Goal: Task Accomplishment & Management: Use online tool/utility

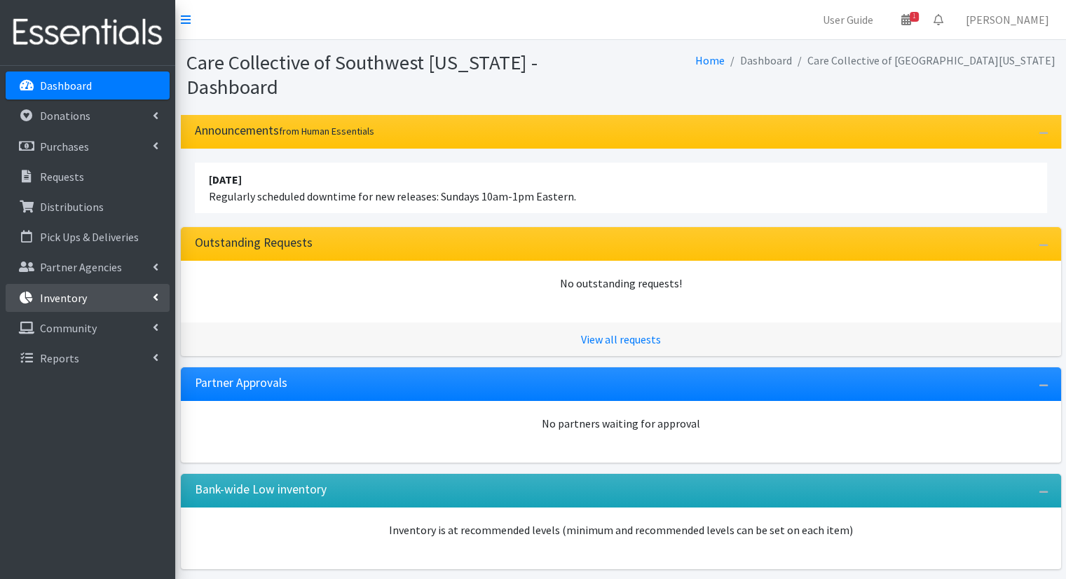
click at [103, 296] on link "Inventory" at bounding box center [88, 298] width 164 height 28
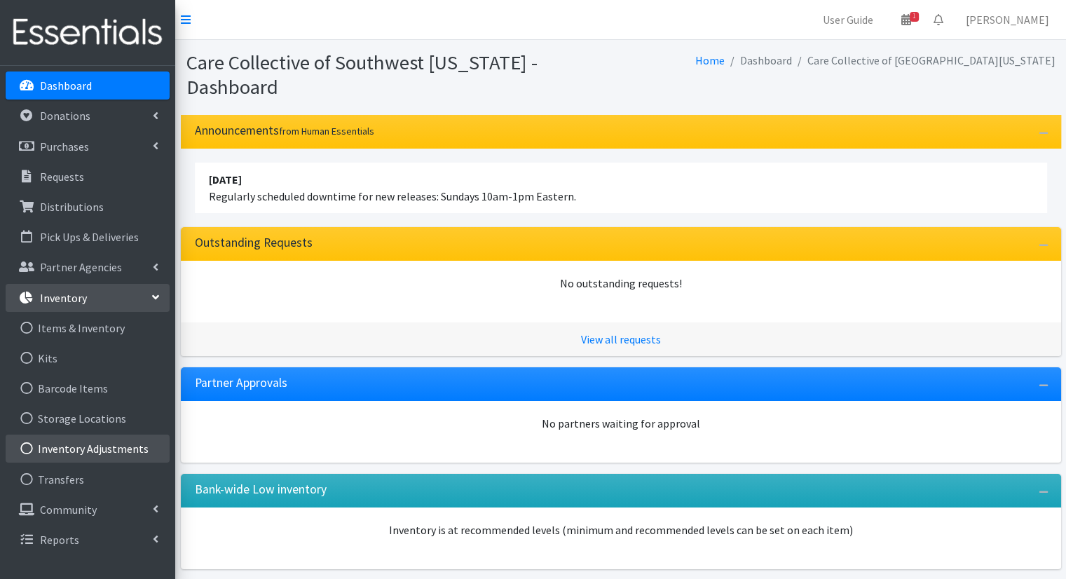
click at [106, 436] on link "Inventory Adjustments" at bounding box center [88, 448] width 164 height 28
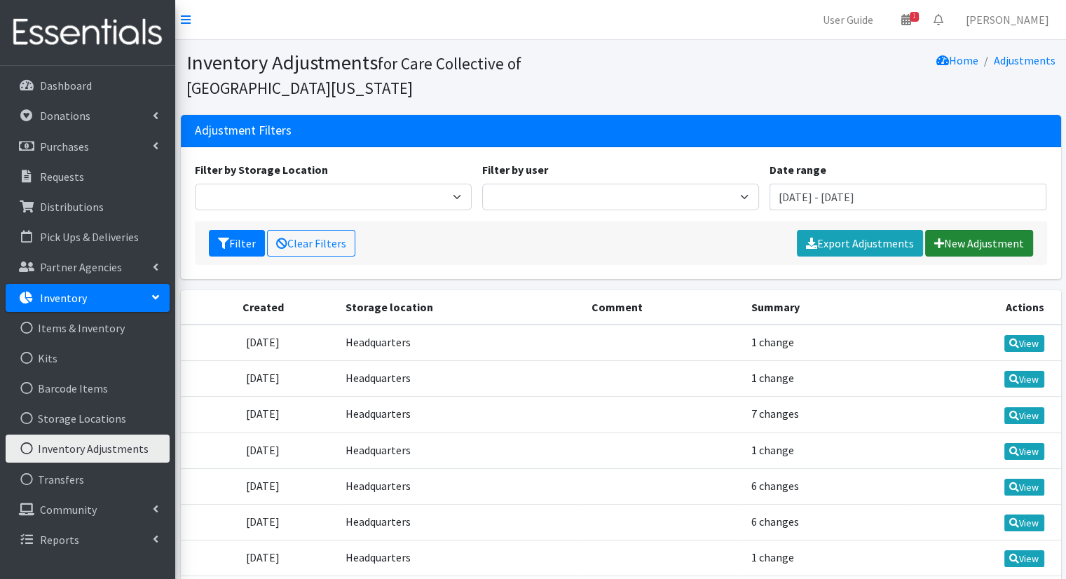
click at [941, 253] on link "New Adjustment" at bounding box center [979, 243] width 108 height 27
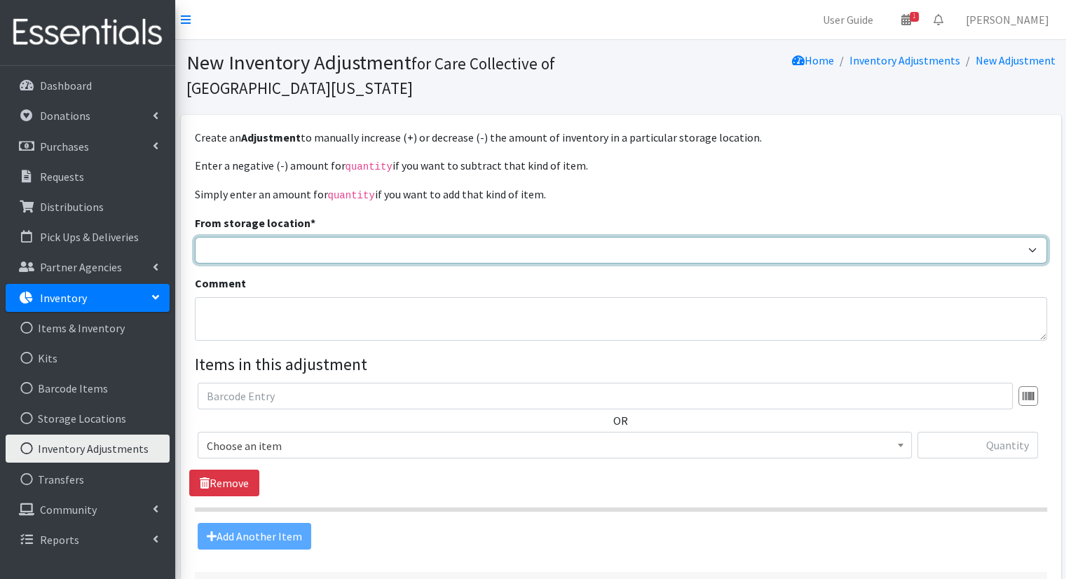
click at [462, 246] on select "Headquarters" at bounding box center [621, 250] width 852 height 27
select select "491"
click at [195, 237] on select "Headquarters" at bounding box center [621, 250] width 852 height 27
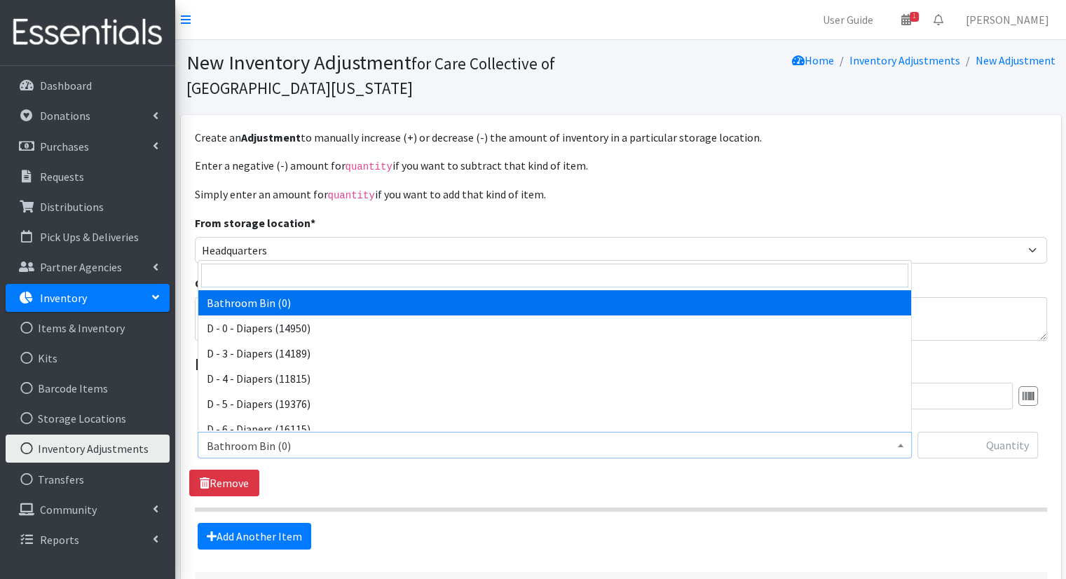
click at [684, 439] on span "Bathroom Bin (0)" at bounding box center [555, 446] width 696 height 20
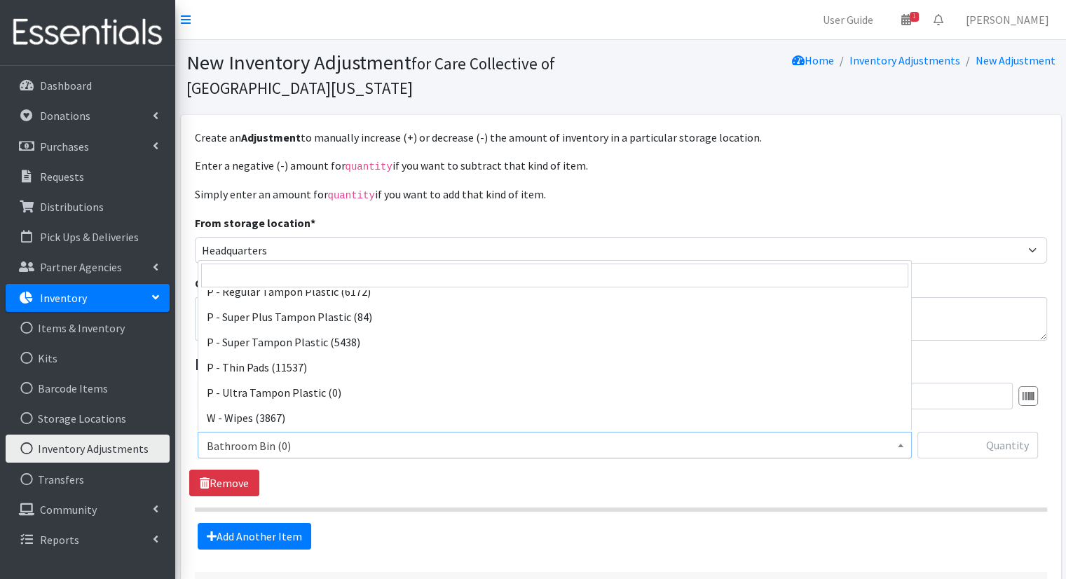
scroll to position [689, 0]
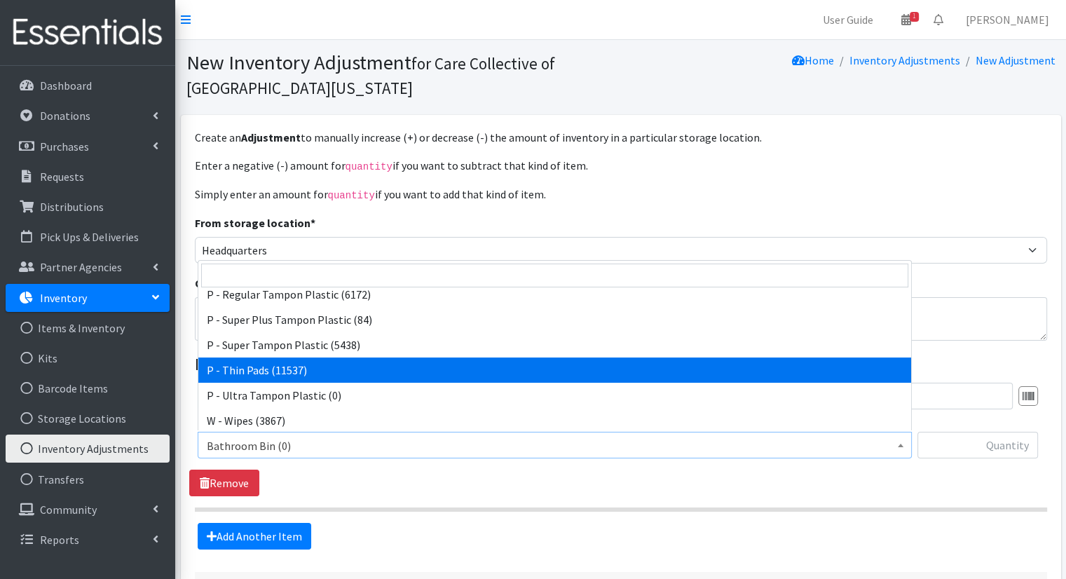
select select "15492"
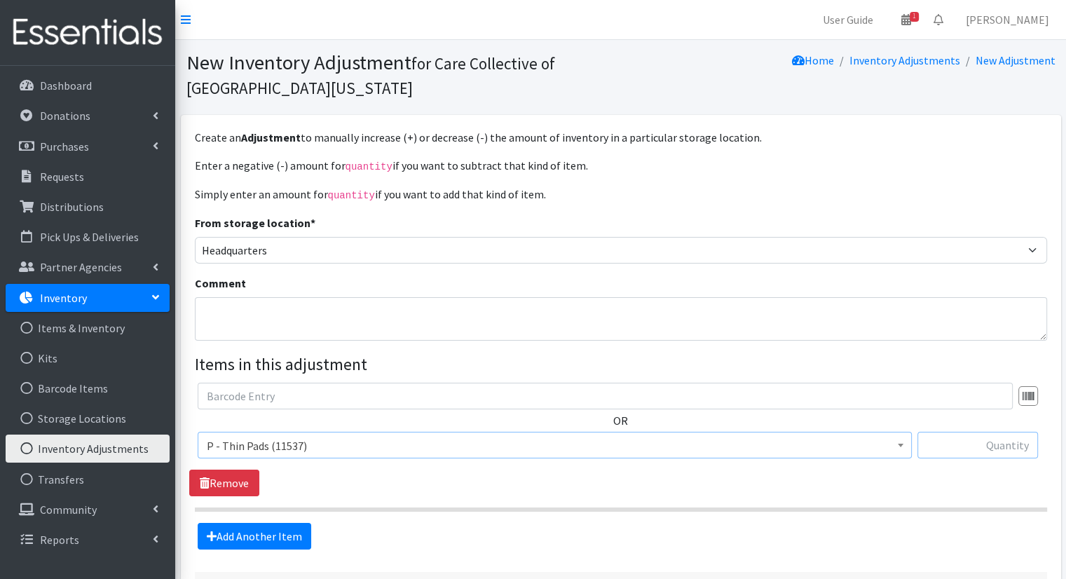
click at [991, 449] on input "text" at bounding box center [977, 445] width 120 height 27
type input "247"
click at [272, 540] on link "Add Another Item" at bounding box center [254, 536] width 113 height 27
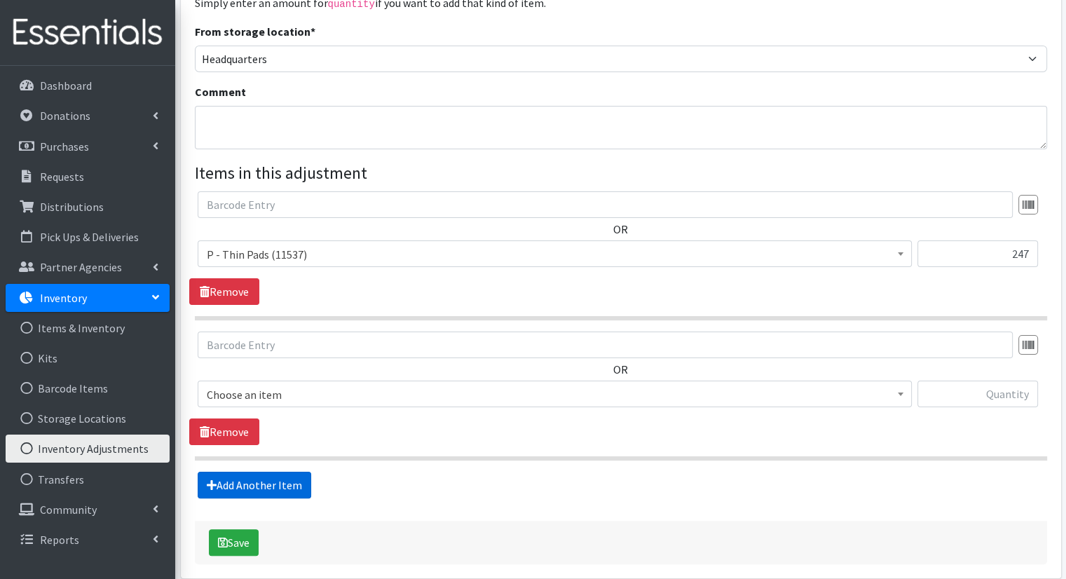
scroll to position [251, 0]
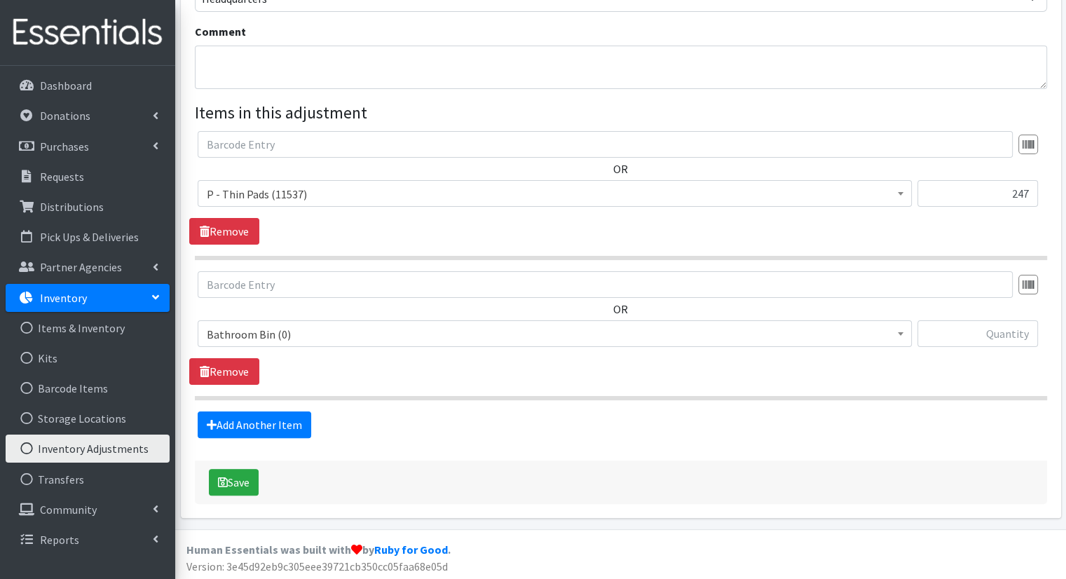
click at [345, 331] on span "Bathroom Bin (0)" at bounding box center [555, 334] width 696 height 20
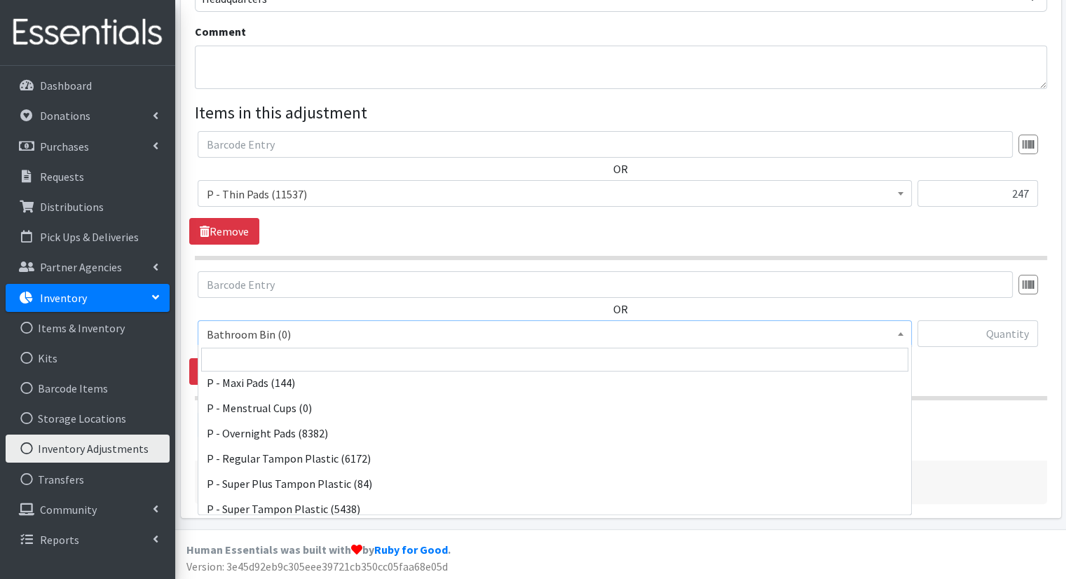
scroll to position [597, 0]
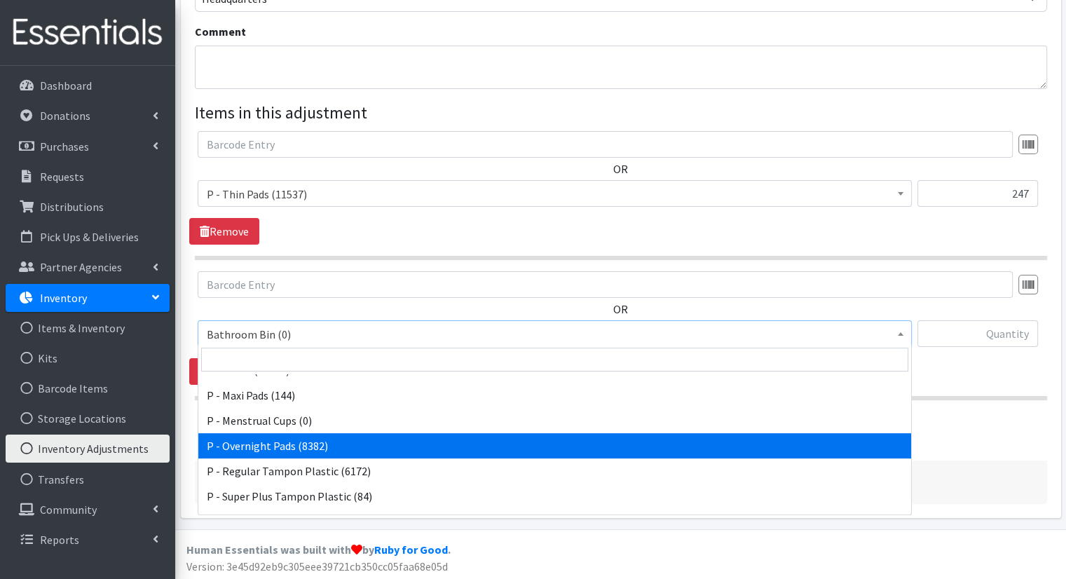
select select "15494"
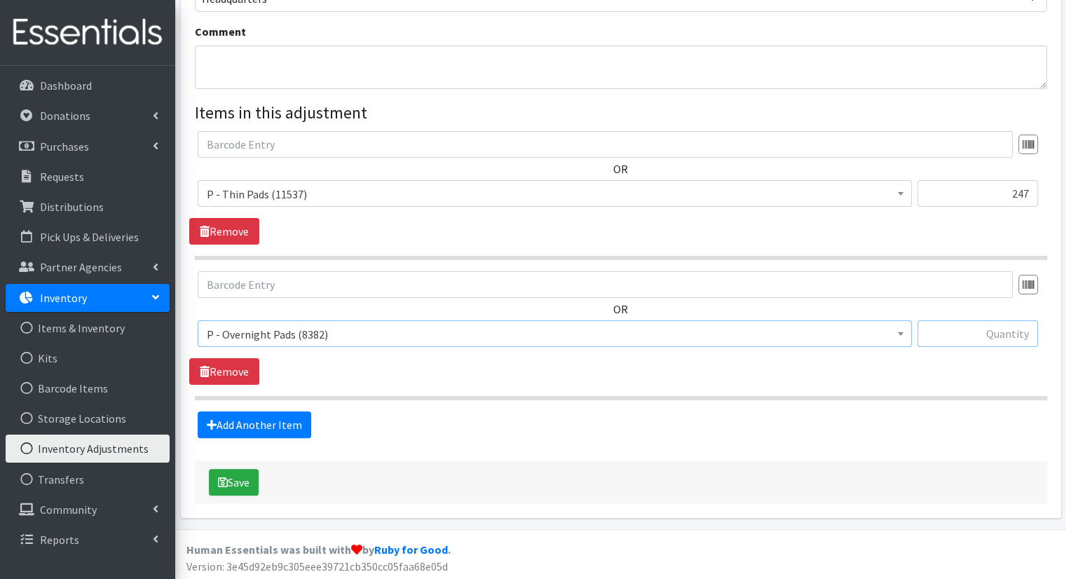
click at [958, 333] on input "text" at bounding box center [977, 333] width 120 height 27
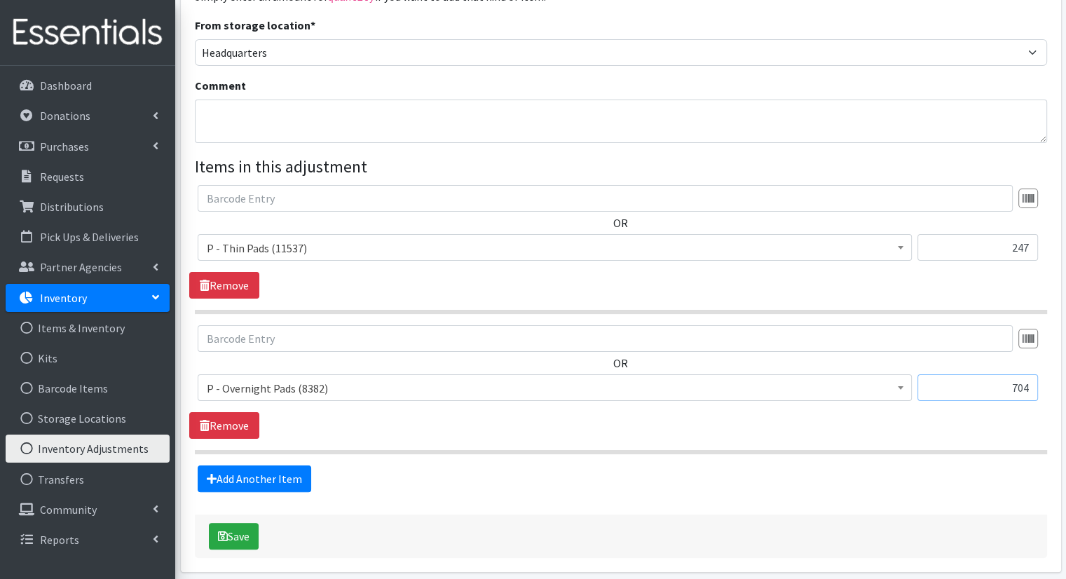
scroll to position [251, 0]
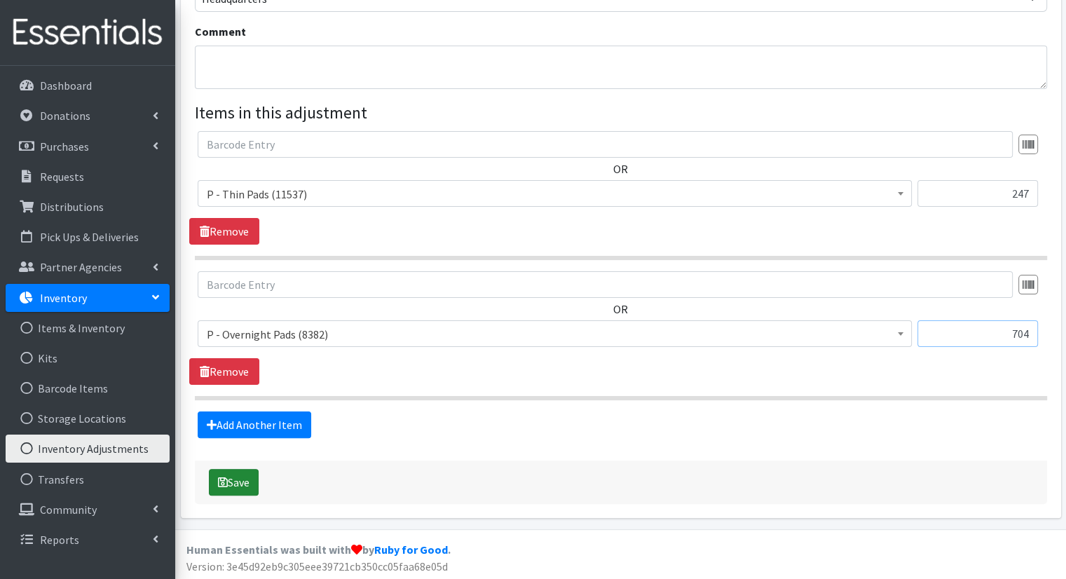
type input "704"
click at [240, 474] on button "Save" at bounding box center [234, 482] width 50 height 27
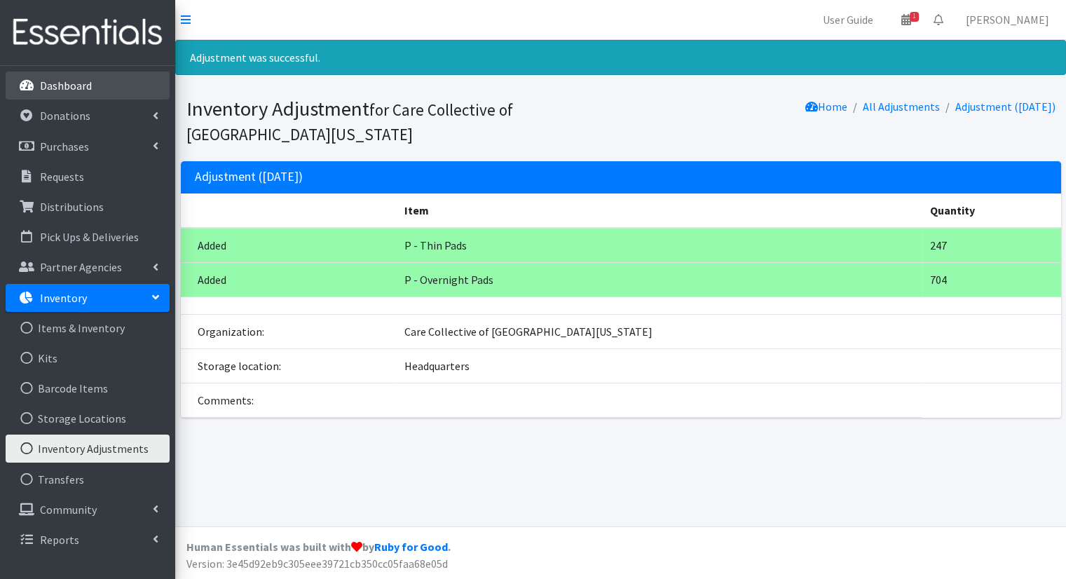
click at [92, 87] on link "Dashboard" at bounding box center [88, 85] width 164 height 28
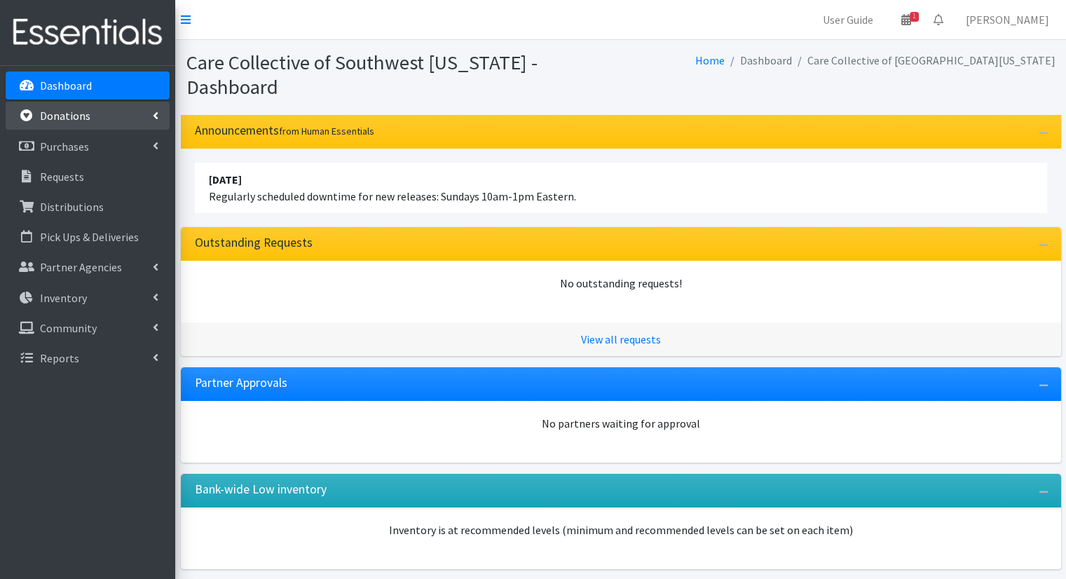
click at [146, 113] on link "Donations" at bounding box center [88, 116] width 164 height 28
click at [126, 72] on link "Dashboard" at bounding box center [88, 85] width 164 height 28
